Goal: Information Seeking & Learning: Learn about a topic

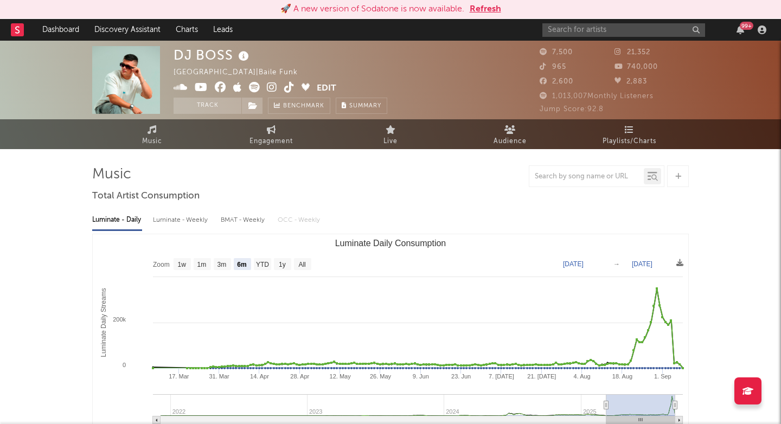
select select "6m"
select select "1w"
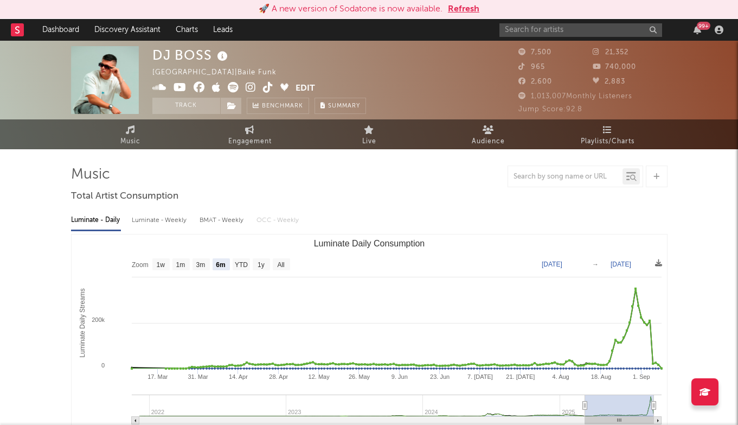
click at [605, 22] on div "99 +" at bounding box center [613, 30] width 228 height 22
click at [605, 37] on div "99 +" at bounding box center [613, 30] width 228 height 22
click at [613, 28] on input "text" at bounding box center [580, 30] width 163 height 14
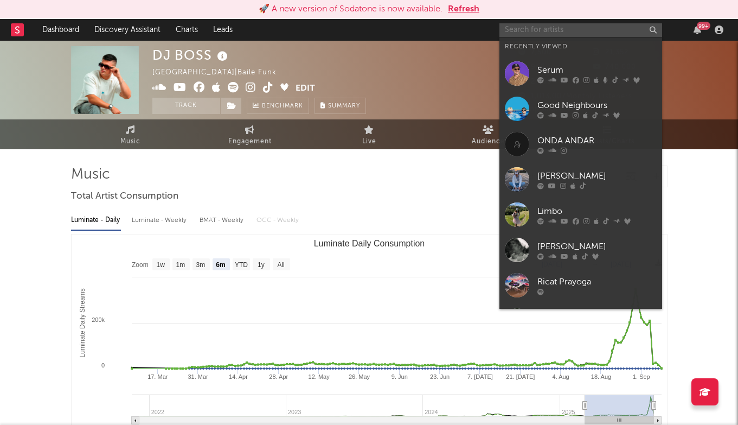
paste input "[URL][DOMAIN_NAME]"
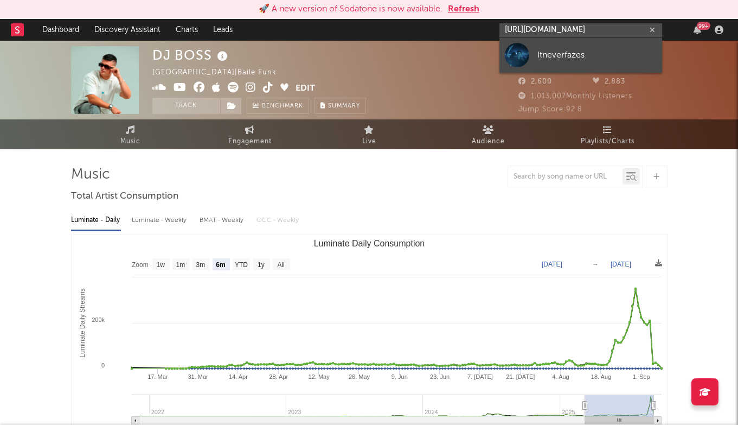
type input "[URL][DOMAIN_NAME]"
click at [532, 48] on link "Itneverfazes" at bounding box center [580, 54] width 163 height 35
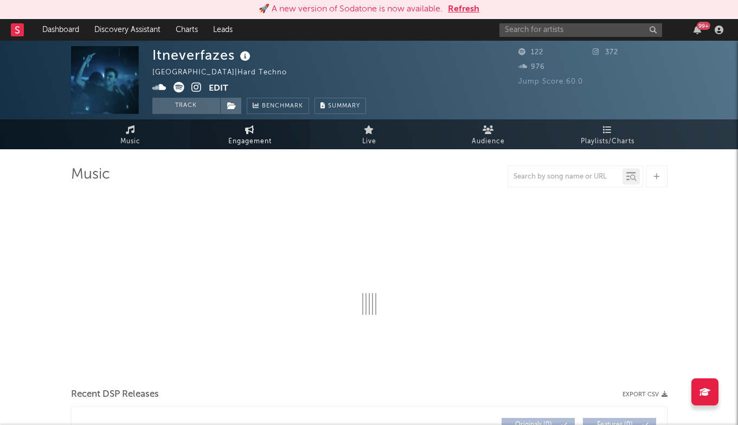
select select "1w"
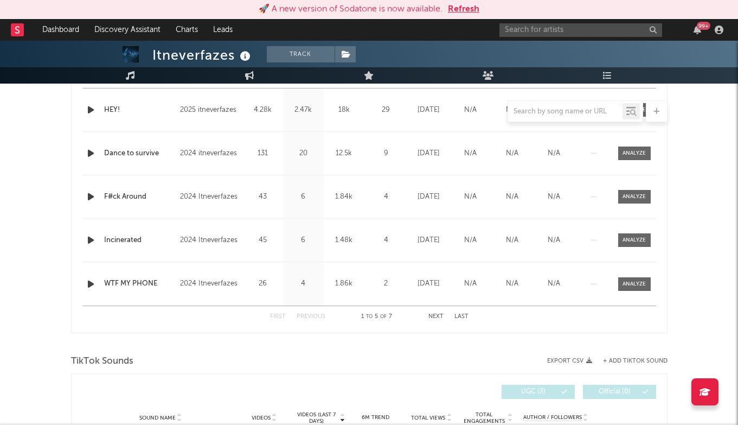
scroll to position [428, 0]
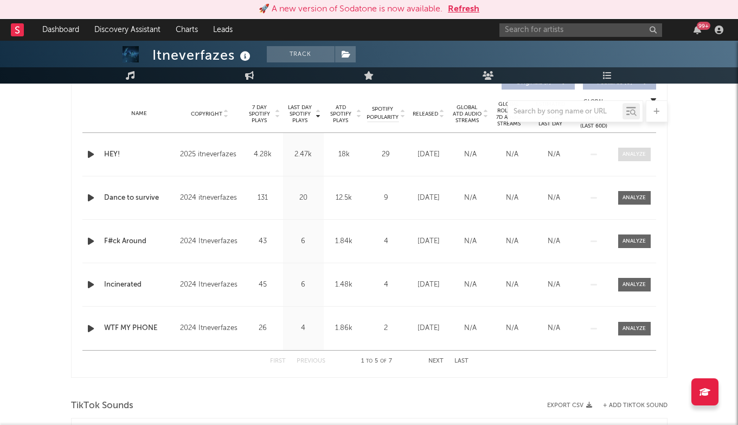
click at [636, 148] on span at bounding box center [634, 155] width 33 height 14
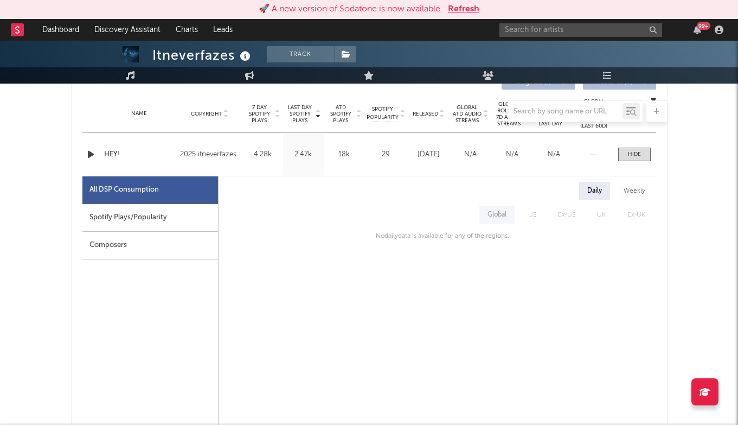
click at [154, 220] on div "Spotify Plays/Popularity" at bounding box center [150, 218] width 136 height 28
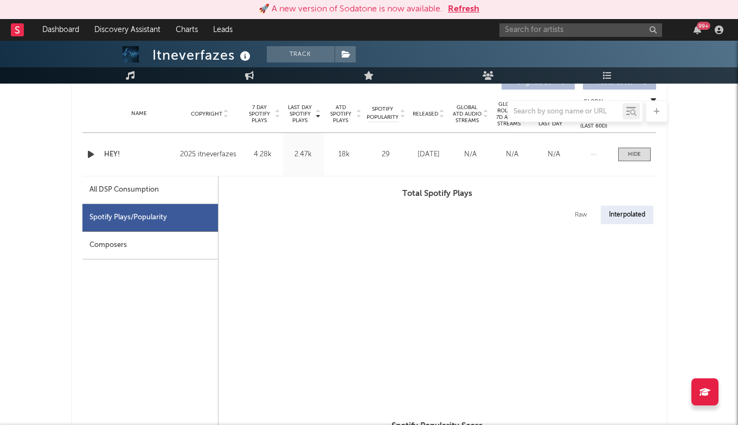
select select "1w"
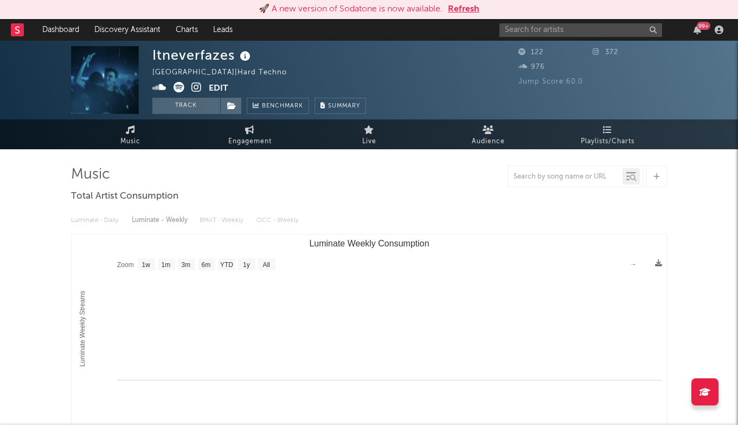
scroll to position [0, 0]
click at [556, 20] on div "99 +" at bounding box center [613, 30] width 228 height 22
click at [554, 30] on input "text" at bounding box center [580, 30] width 163 height 14
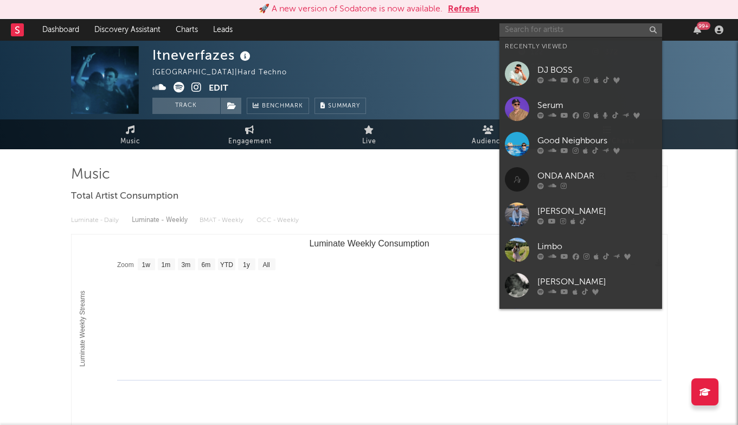
paste input "[URL][DOMAIN_NAME]"
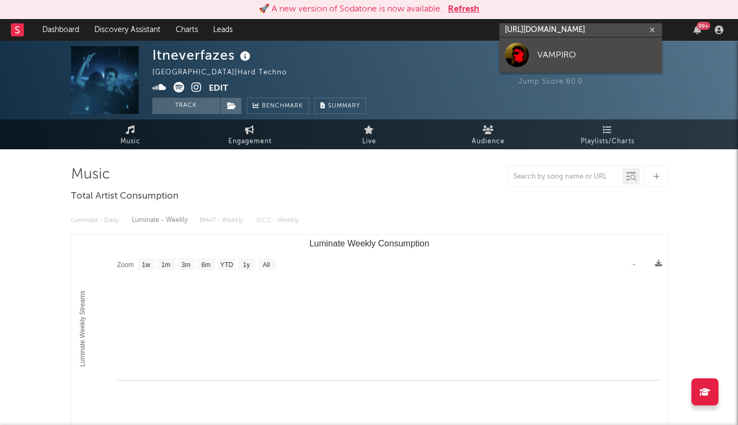
type input "[URL][DOMAIN_NAME]"
click at [537, 52] on link "VAMPIRO" at bounding box center [580, 54] width 163 height 35
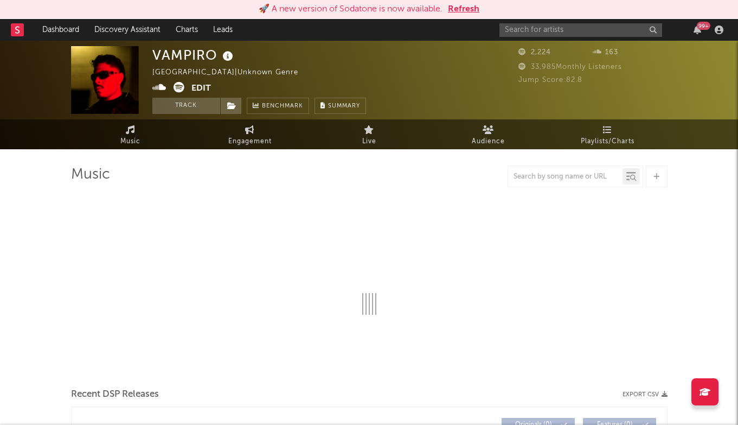
select select "6m"
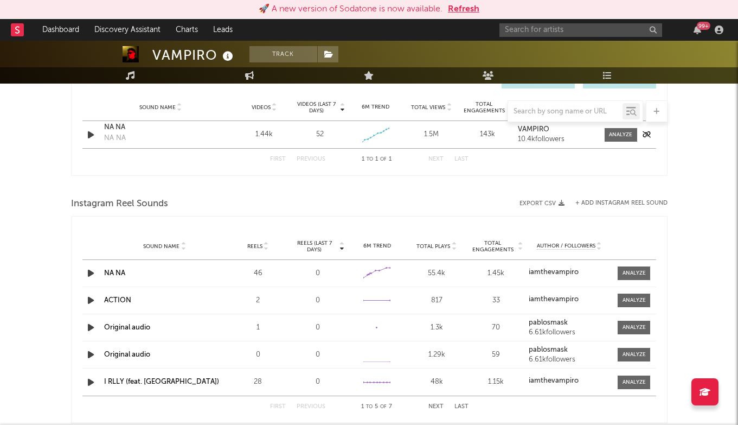
scroll to position [754, 0]
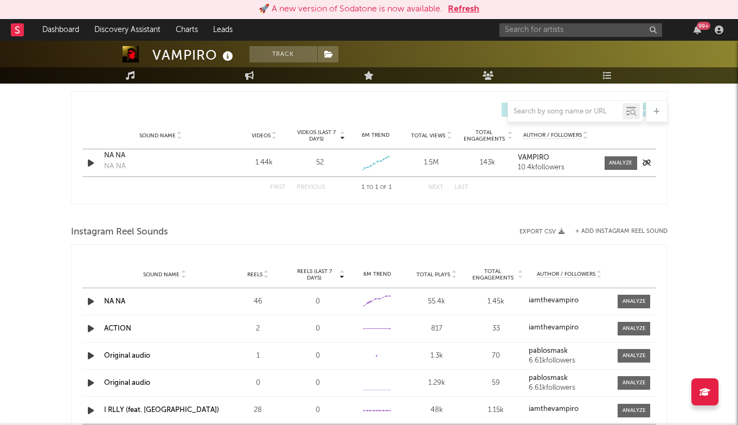
click at [87, 166] on icon "button" at bounding box center [90, 163] width 11 height 14
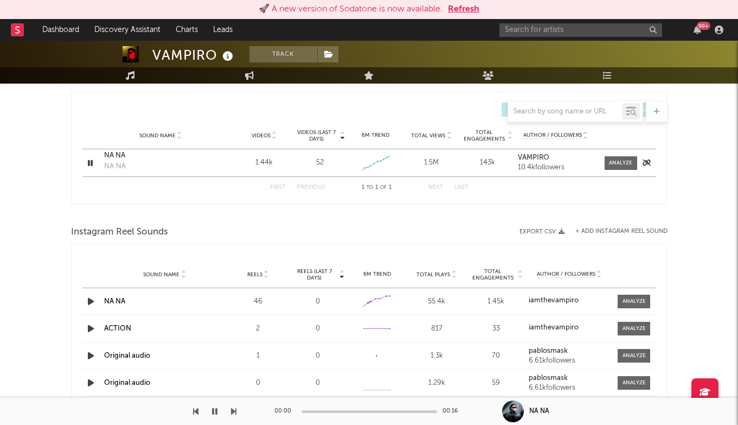
click at [121, 161] on div "NA NA" at bounding box center [160, 155] width 113 height 11
click at [71, 129] on div "Videos (last 7 days) Sound Name Videos Videos (last 7 days) Total Views Total E…" at bounding box center [369, 147] width 597 height 113
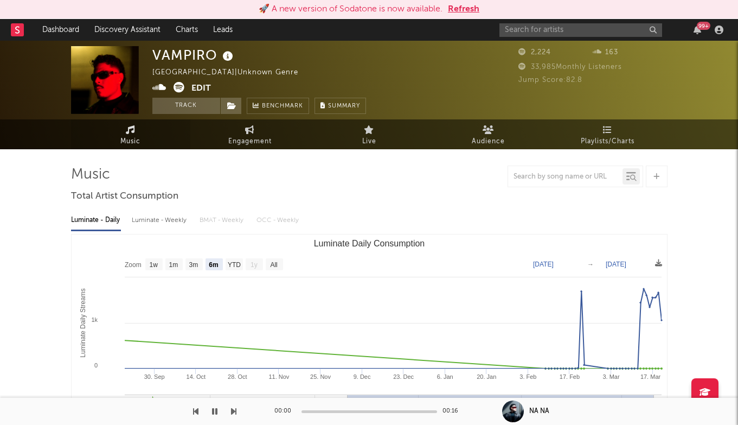
scroll to position [0, 0]
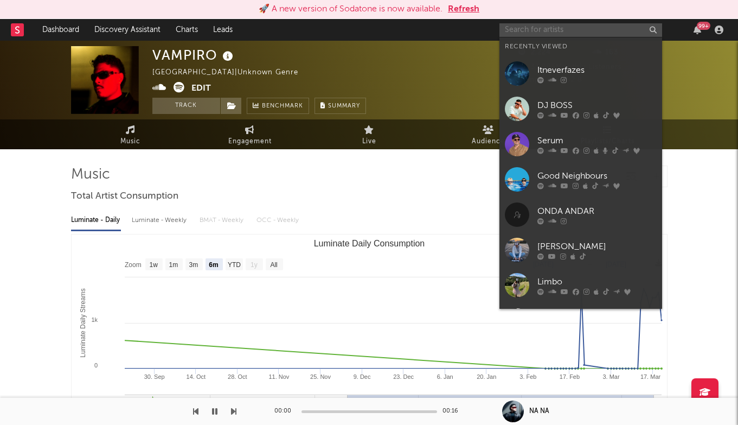
click at [518, 30] on input "text" at bounding box center [580, 30] width 163 height 14
paste input "[URL][DOMAIN_NAME]"
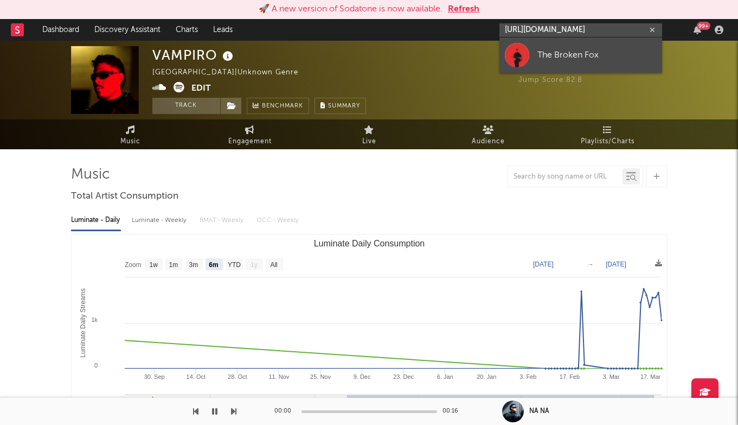
type input "[URL][DOMAIN_NAME]"
click at [541, 55] on div "The Broken Fox" at bounding box center [596, 54] width 119 height 13
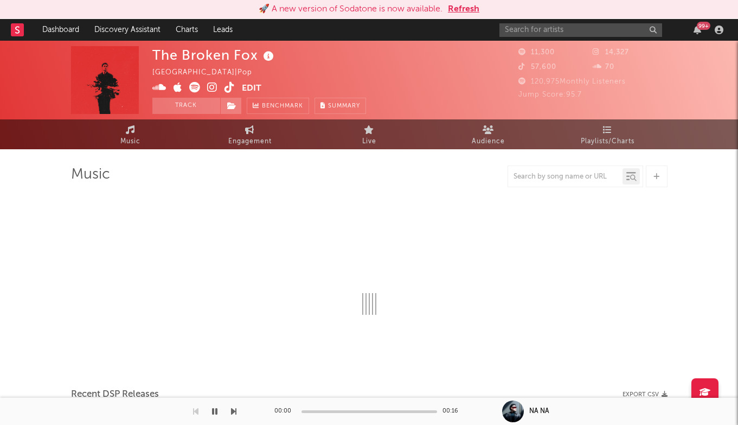
select select "1w"
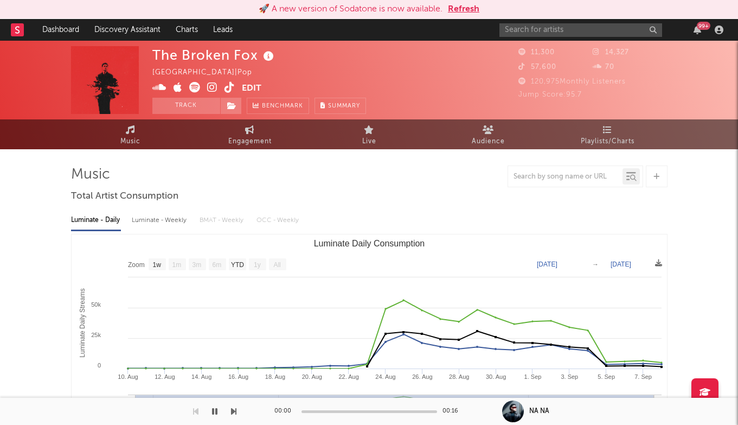
click at [207, 88] on span at bounding box center [196, 89] width 89 height 14
click at [213, 88] on icon at bounding box center [212, 87] width 10 height 11
